Goal: Information Seeking & Learning: Learn about a topic

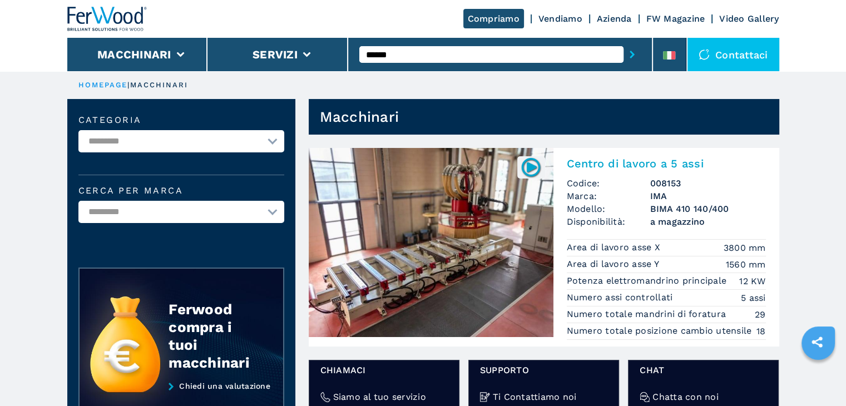
click at [515, 251] on img at bounding box center [431, 242] width 245 height 189
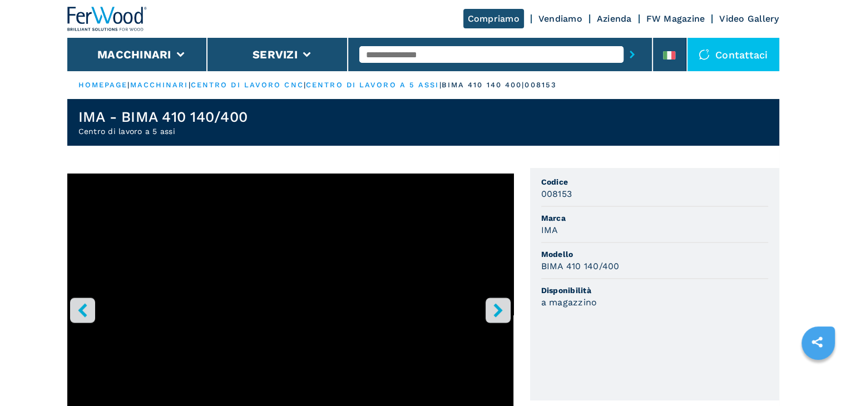
scroll to position [185, 0]
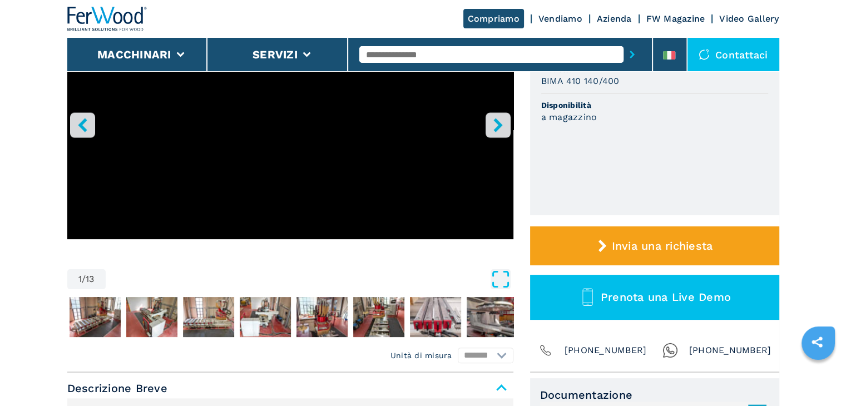
click at [498, 281] on icon "Open Fullscreen" at bounding box center [500, 279] width 20 height 20
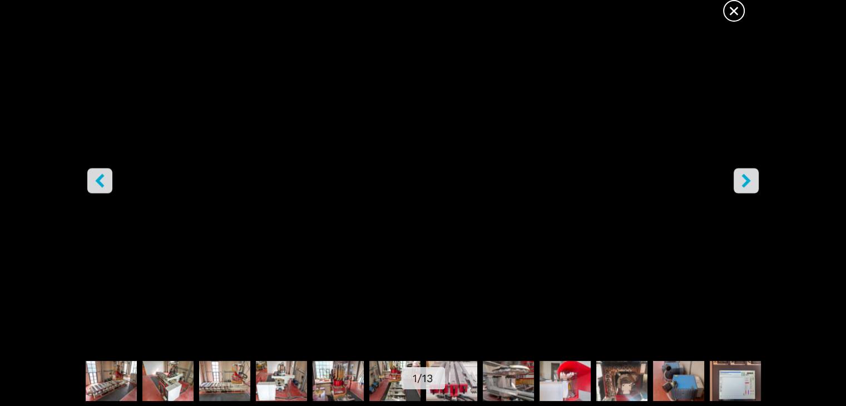
click at [741, 178] on icon "right-button" at bounding box center [746, 181] width 14 height 14
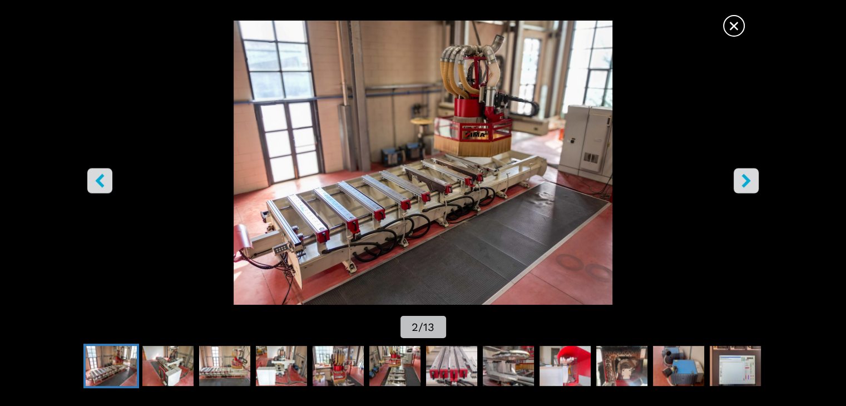
click at [748, 178] on icon "right-button" at bounding box center [746, 181] width 14 height 14
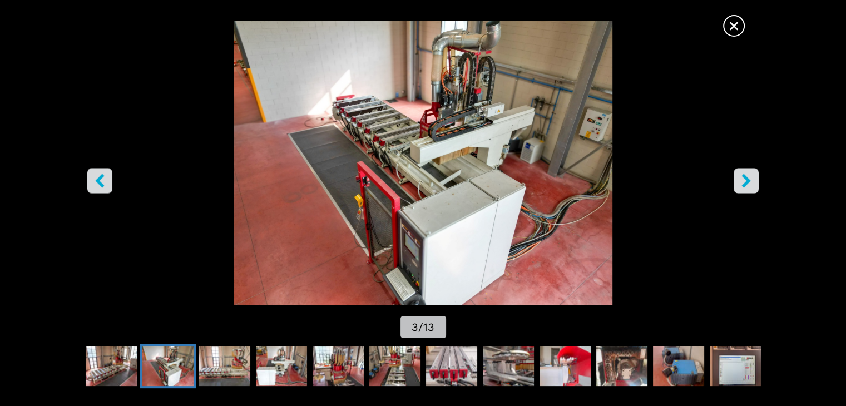
click at [748, 178] on icon "right-button" at bounding box center [746, 181] width 14 height 14
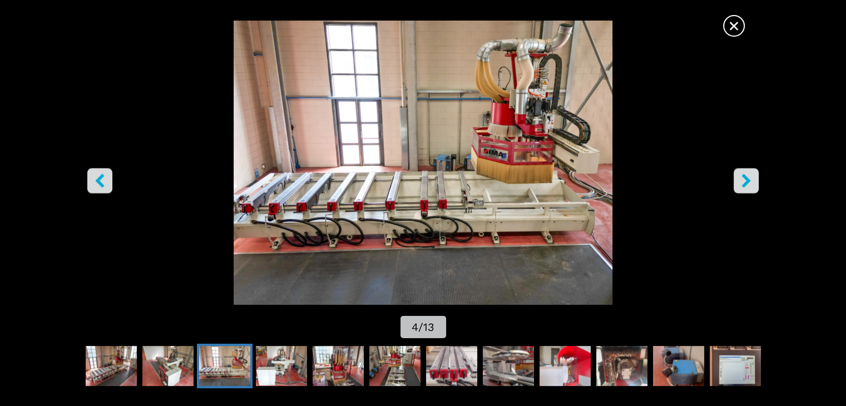
click at [748, 178] on icon "right-button" at bounding box center [746, 181] width 14 height 14
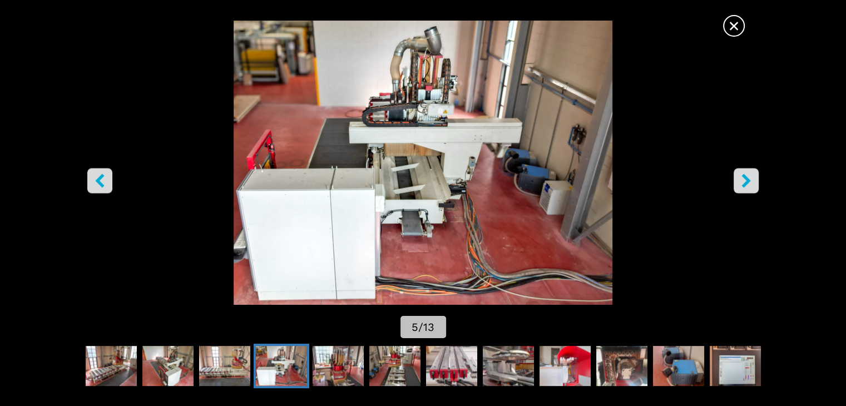
click at [748, 178] on icon "right-button" at bounding box center [746, 181] width 14 height 14
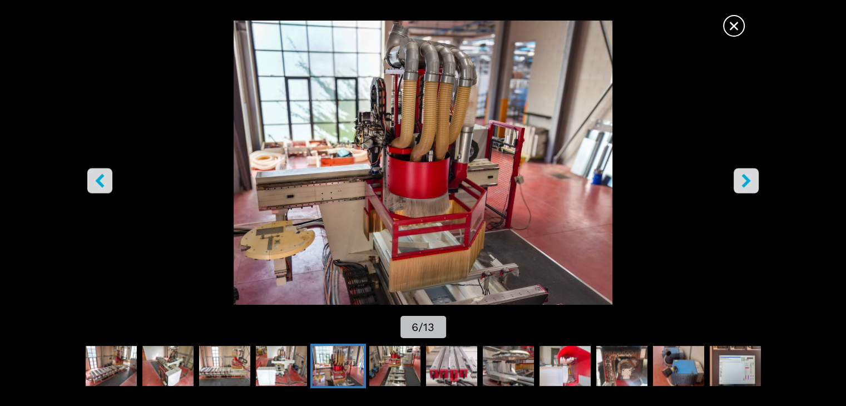
click at [748, 178] on icon "right-button" at bounding box center [746, 181] width 14 height 14
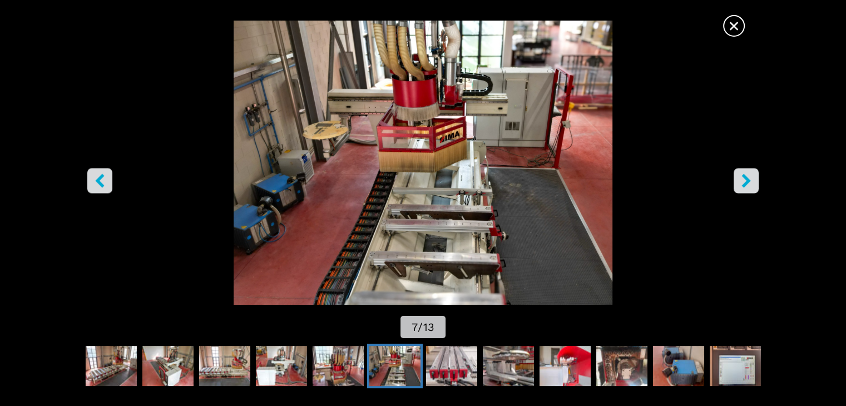
click at [748, 178] on icon "right-button" at bounding box center [746, 181] width 14 height 14
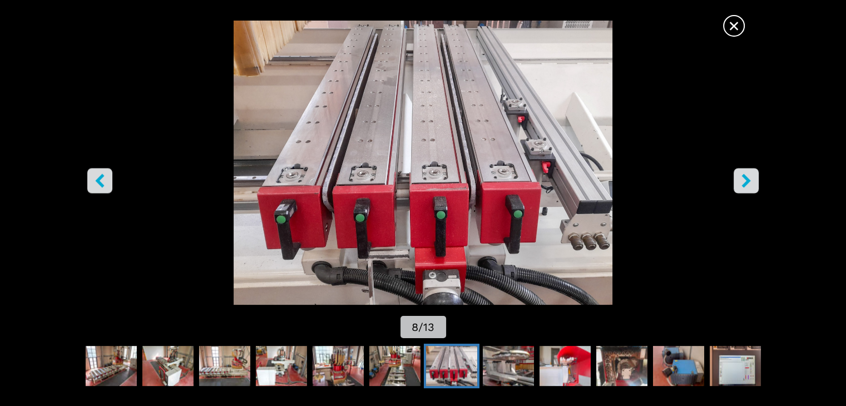
click at [748, 178] on icon "right-button" at bounding box center [746, 181] width 14 height 14
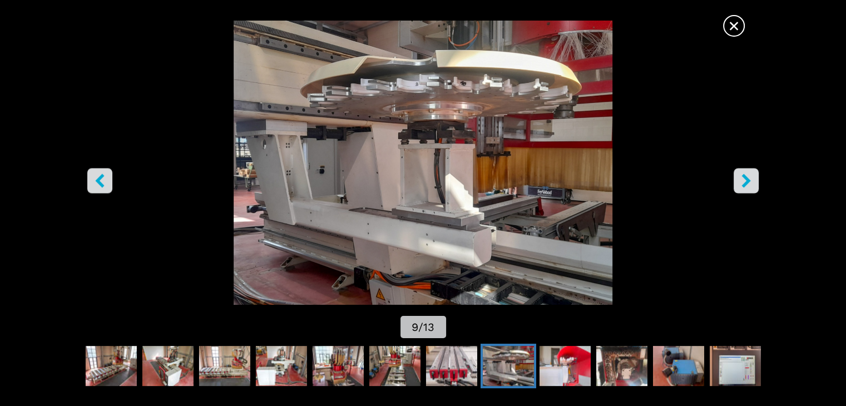
click at [739, 186] on icon "right-button" at bounding box center [746, 181] width 14 height 14
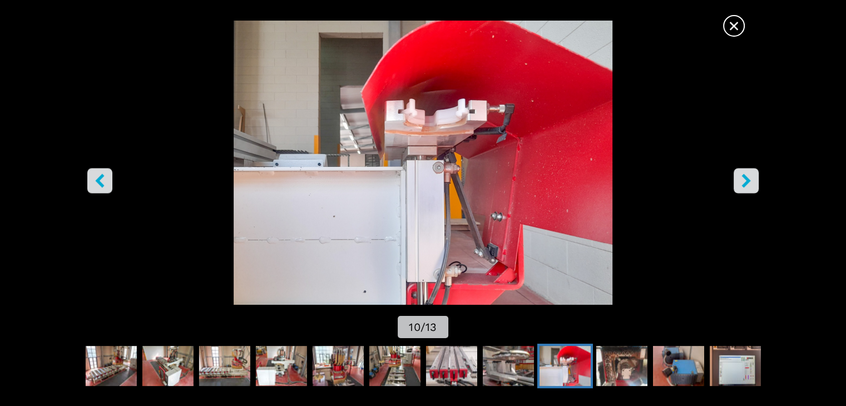
click at [739, 186] on icon "right-button" at bounding box center [746, 181] width 14 height 14
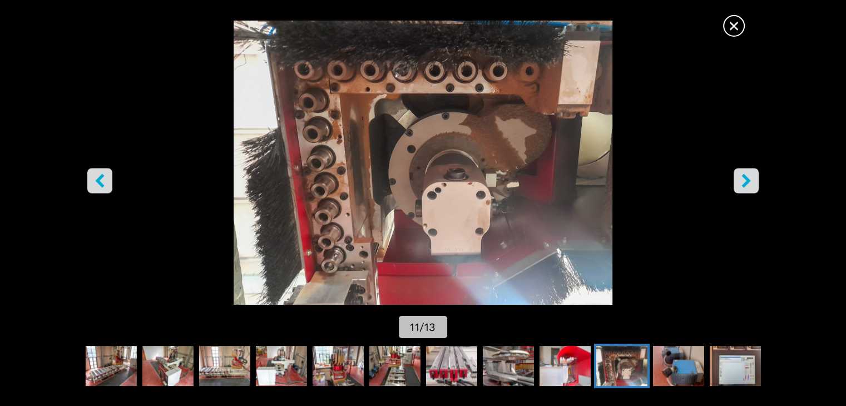
click at [756, 180] on button "right-button" at bounding box center [745, 180] width 25 height 25
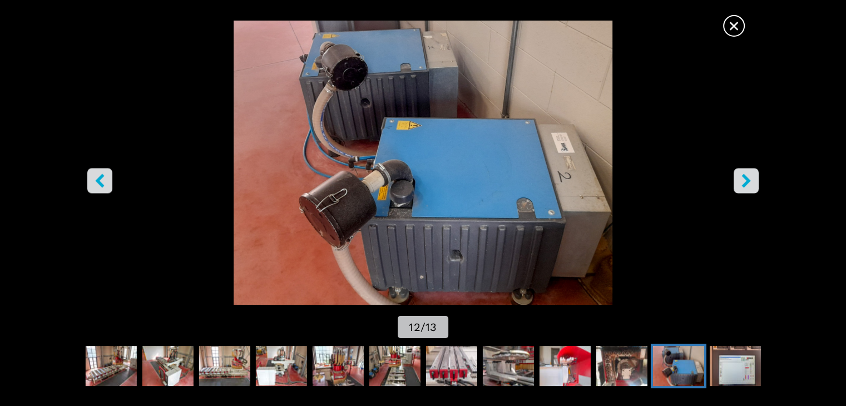
click at [739, 25] on span "×" at bounding box center [733, 23] width 19 height 19
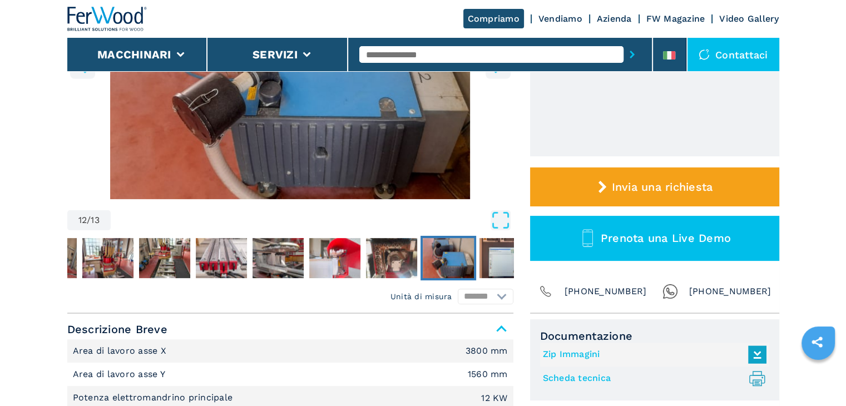
scroll to position [429, 0]
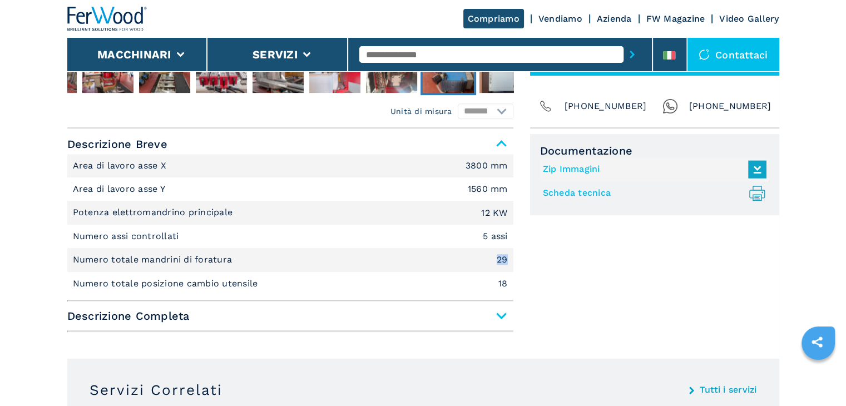
drag, startPoint x: 493, startPoint y: 263, endPoint x: 507, endPoint y: 264, distance: 13.9
click at [507, 264] on li "Numero totale mandrini di foratura 29" at bounding box center [290, 259] width 446 height 23
click at [598, 285] on div "Documentazione Zip Immagini Scheda tecnica .prefix__st0{stroke-linecap:round;st…" at bounding box center [654, 235] width 249 height 202
drag, startPoint x: 486, startPoint y: 289, endPoint x: 528, endPoint y: 286, distance: 42.3
click at [516, 287] on div "Unità di misura ******* ********* Descrizione Breve Area di lavoro asse X 3800 …" at bounding box center [423, 232] width 712 height 208
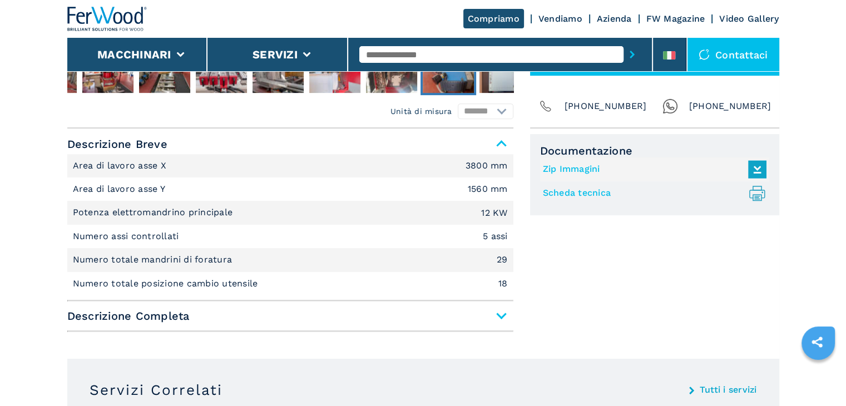
click at [498, 316] on span "Descrizione Completa" at bounding box center [290, 316] width 446 height 20
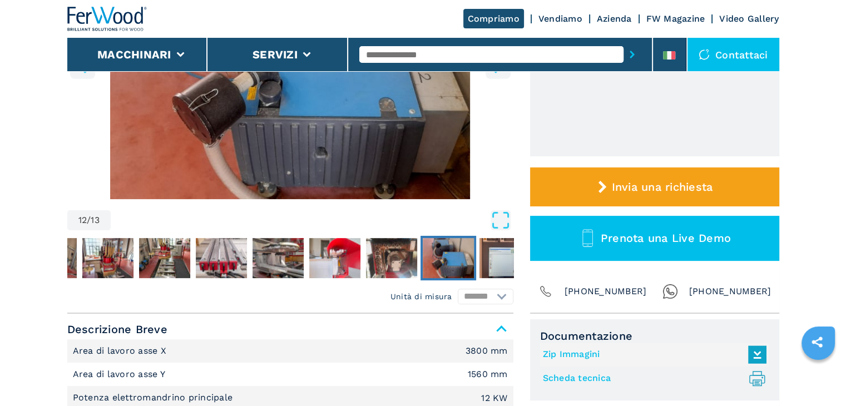
scroll to position [0, 0]
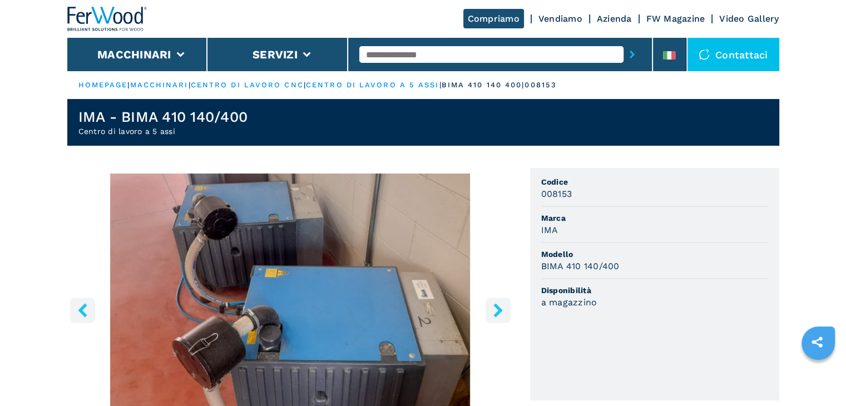
click at [458, 51] on input "text" at bounding box center [491, 54] width 264 height 17
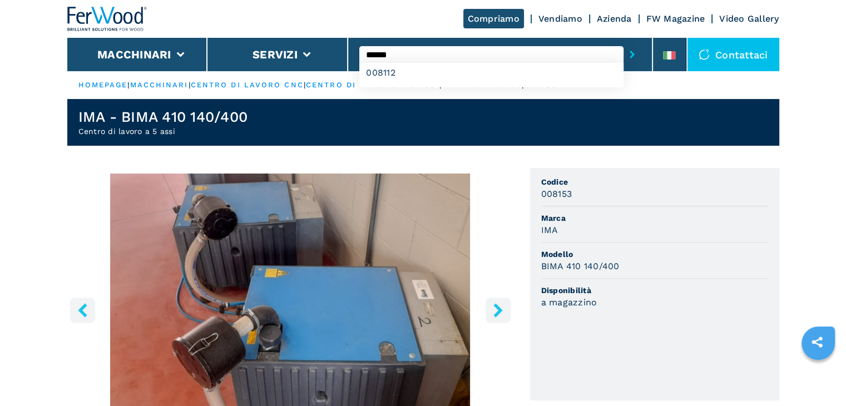
type input "******"
click at [623, 42] on button "submit-button" at bounding box center [631, 55] width 17 height 26
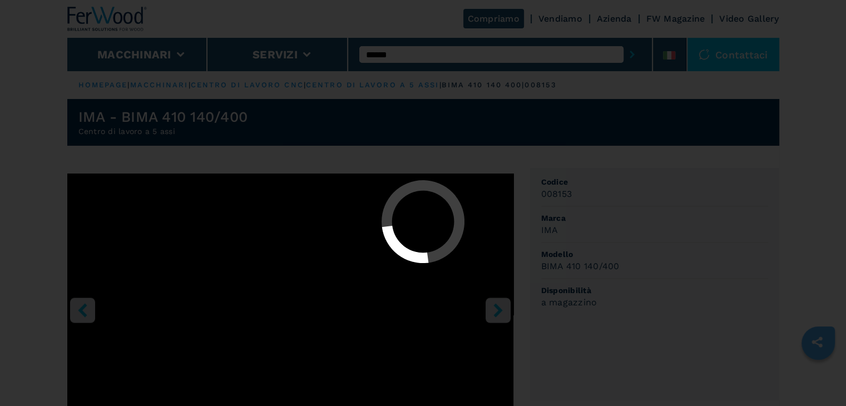
click at [623, 42] on button "submit-button" at bounding box center [631, 55] width 17 height 26
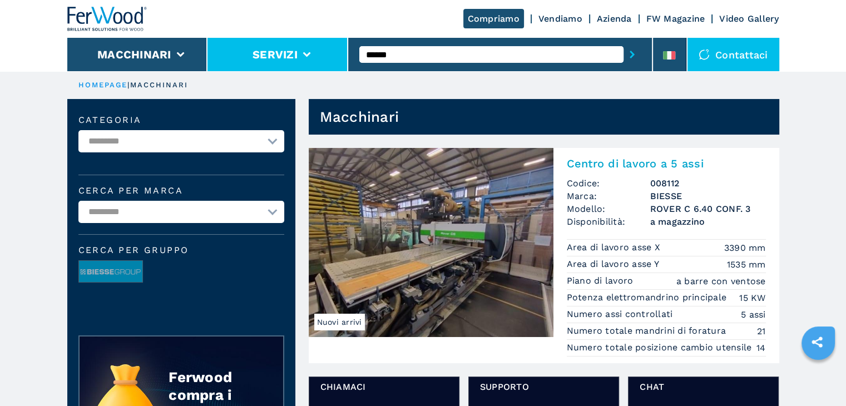
click at [326, 54] on div "Compriamo Vendiamo Azienda FW Magazine Video Gallery Macchinari Servizi ****** …" at bounding box center [423, 35] width 712 height 71
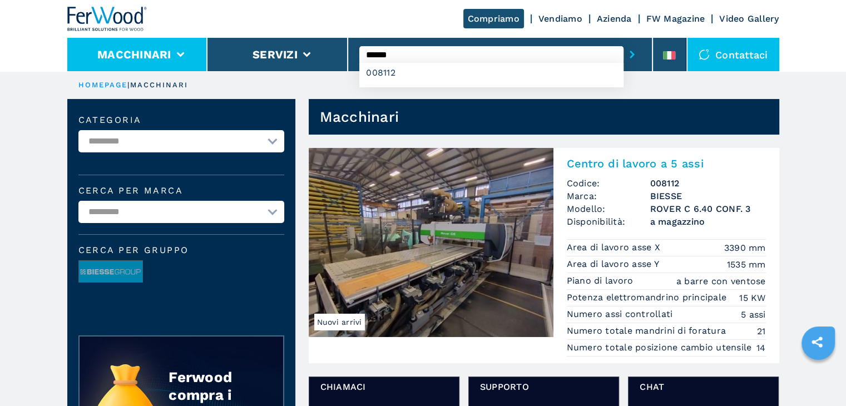
click at [125, 56] on button "Macchinari" at bounding box center [134, 54] width 74 height 13
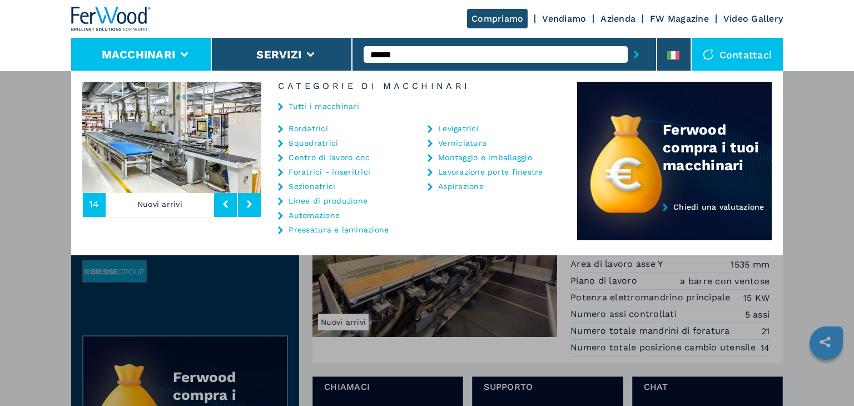
click at [317, 156] on link "Centro di lavoro cnc" at bounding box center [329, 157] width 81 height 8
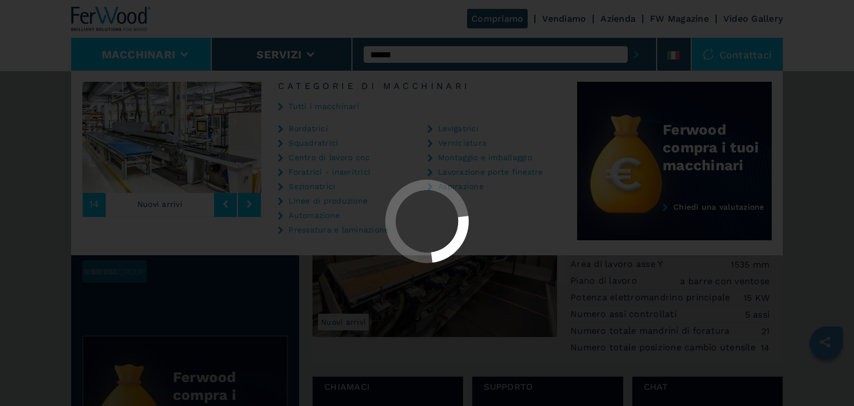
select select "**********"
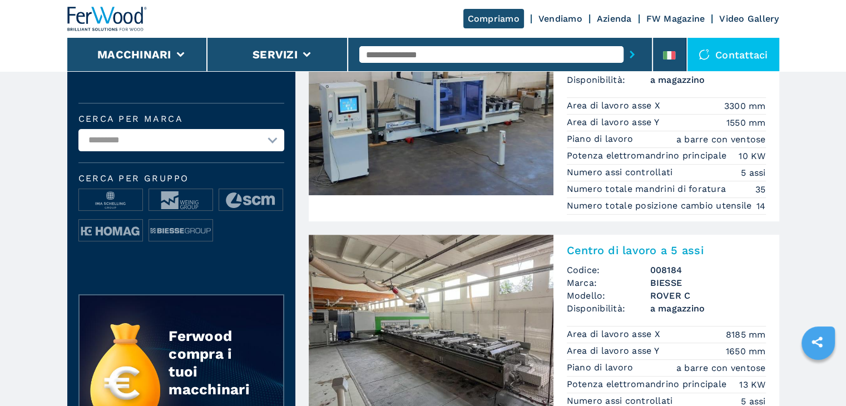
scroll to position [185, 0]
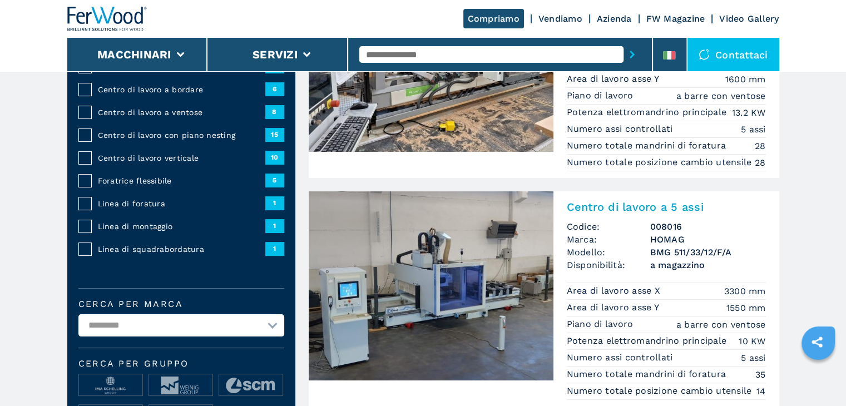
click at [467, 303] on img at bounding box center [431, 285] width 245 height 189
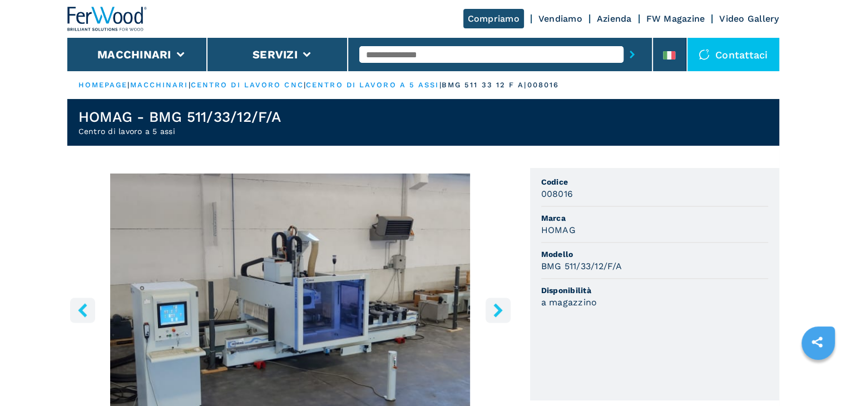
scroll to position [185, 0]
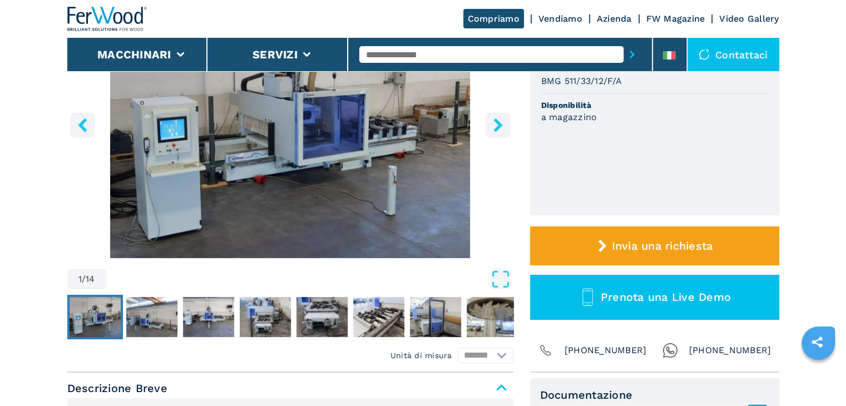
click at [493, 115] on button "right-button" at bounding box center [497, 124] width 25 height 25
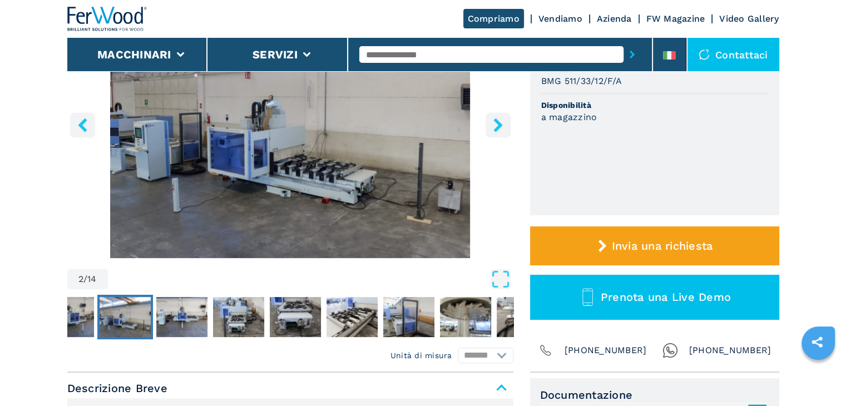
click at [498, 121] on icon "right-button" at bounding box center [497, 125] width 9 height 14
click at [499, 123] on icon "right-button" at bounding box center [497, 125] width 9 height 14
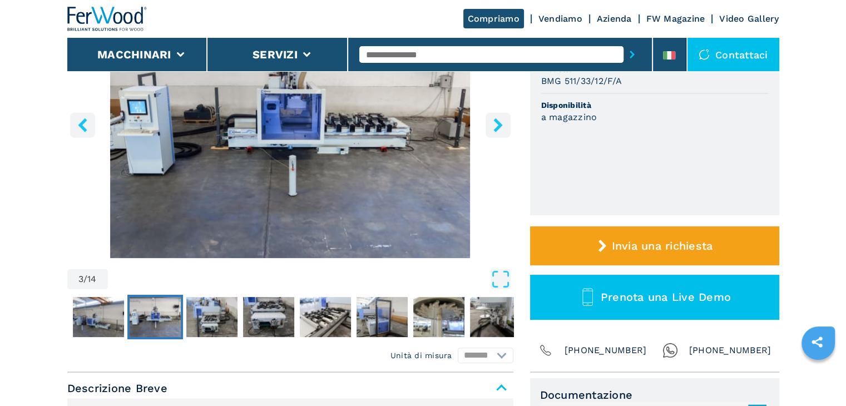
click at [499, 123] on icon "right-button" at bounding box center [497, 125] width 9 height 14
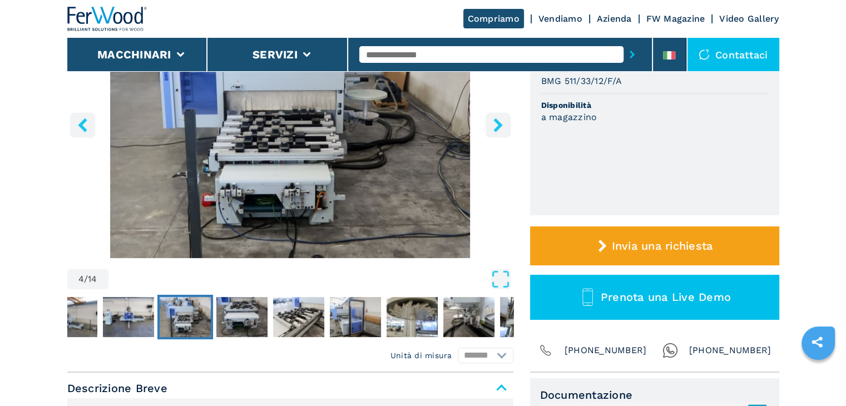
click at [499, 123] on icon "right-button" at bounding box center [497, 125] width 9 height 14
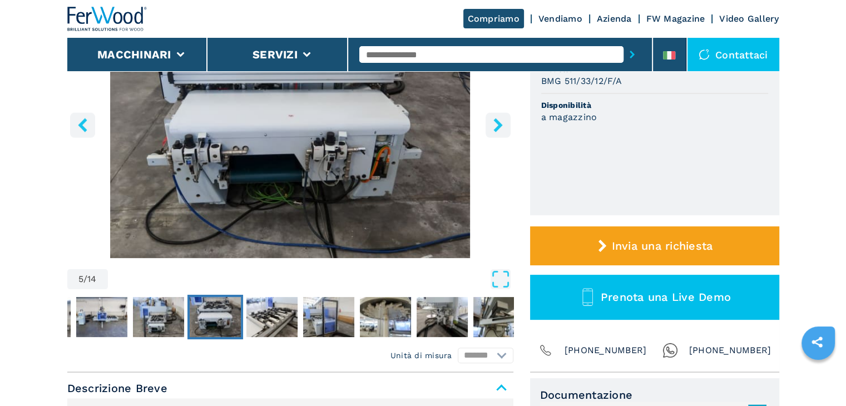
click at [499, 123] on icon "right-button" at bounding box center [497, 125] width 9 height 14
click at [499, 125] on icon "right-button" at bounding box center [497, 125] width 9 height 14
